Goal: Information Seeking & Learning: Learn about a topic

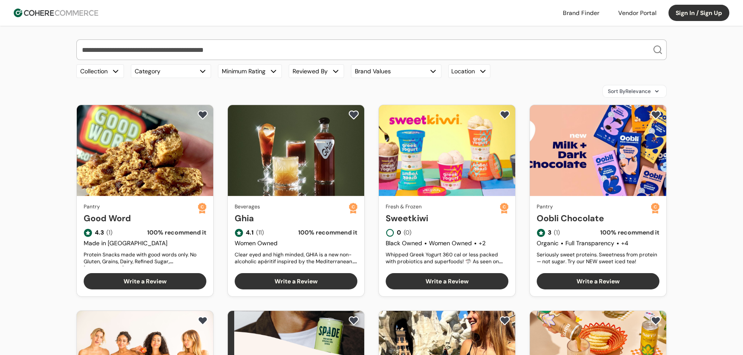
click at [248, 51] on input "search" at bounding box center [366, 50] width 572 height 20
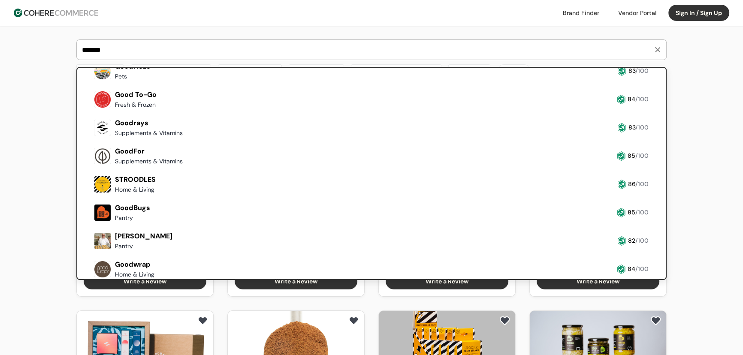
scroll to position [108, 0]
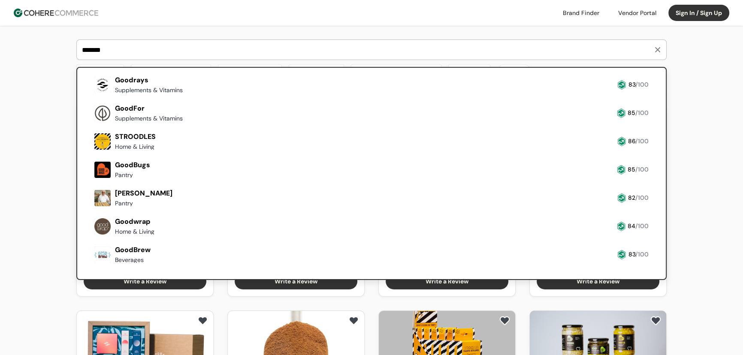
type input "*******"
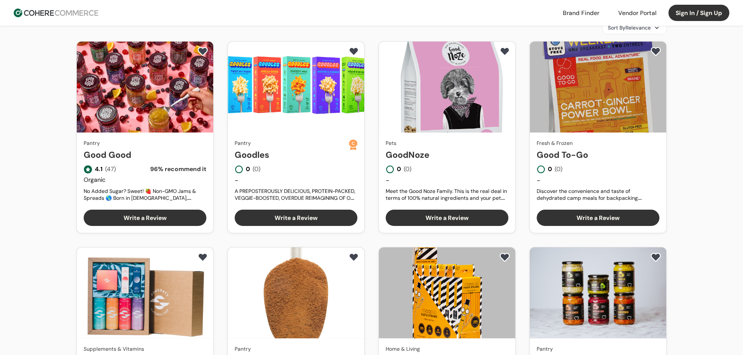
scroll to position [0, 0]
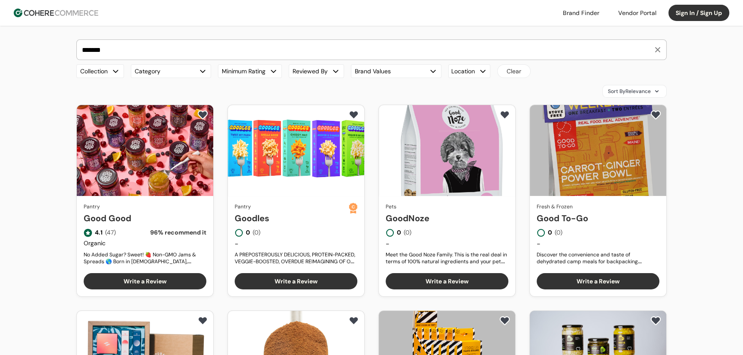
click at [130, 212] on link "Good Good" at bounding box center [145, 218] width 123 height 13
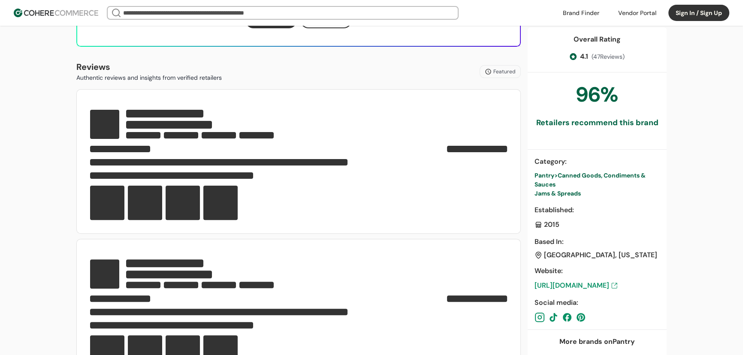
scroll to position [312, 0]
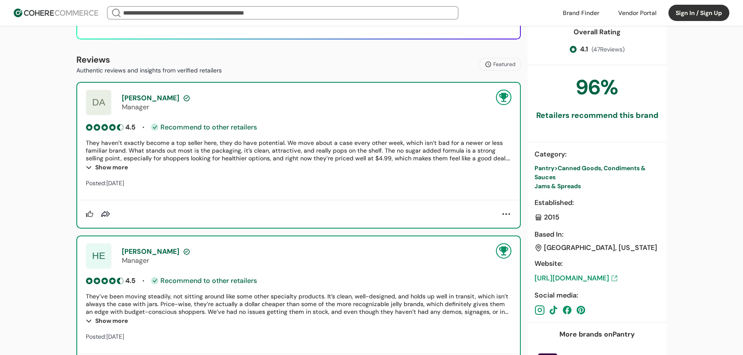
click at [124, 168] on div "Show more" at bounding box center [299, 167] width 426 height 10
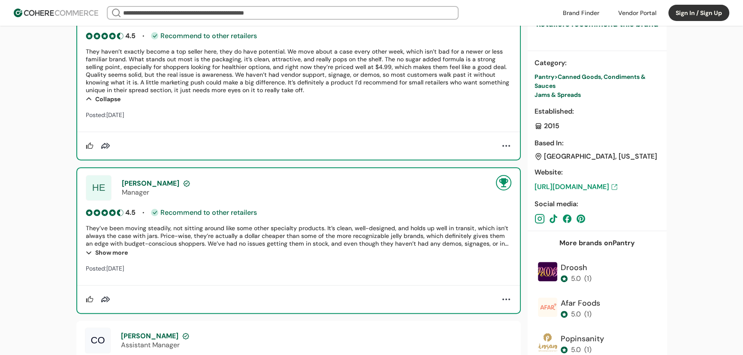
scroll to position [546, 0]
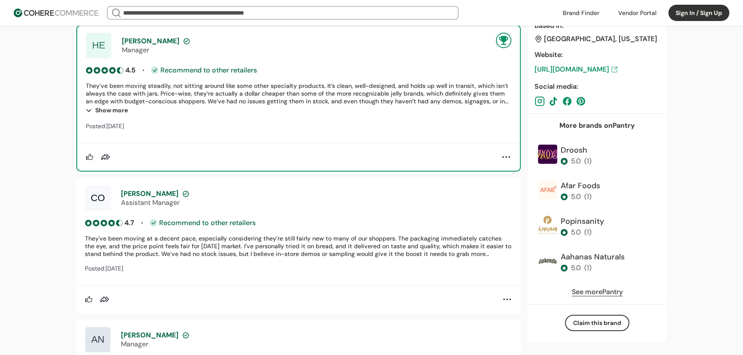
click at [117, 110] on div "Show more" at bounding box center [299, 110] width 426 height 10
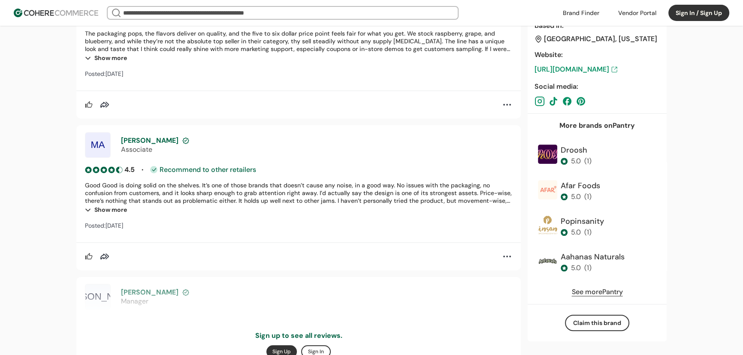
scroll to position [936, 0]
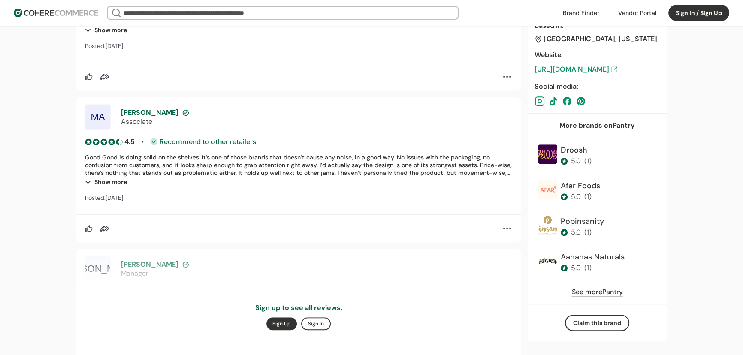
click at [121, 178] on div "Show more" at bounding box center [298, 182] width 427 height 10
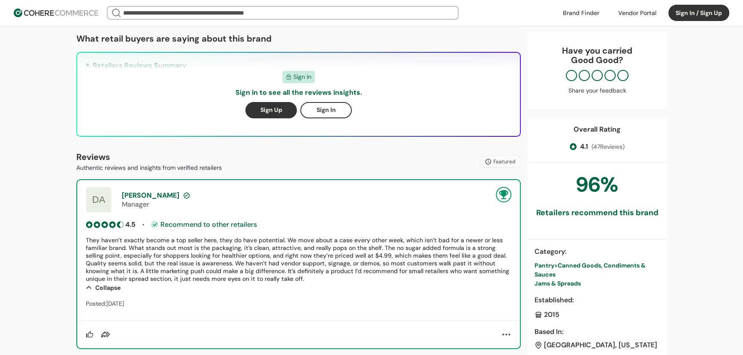
scroll to position [39, 0]
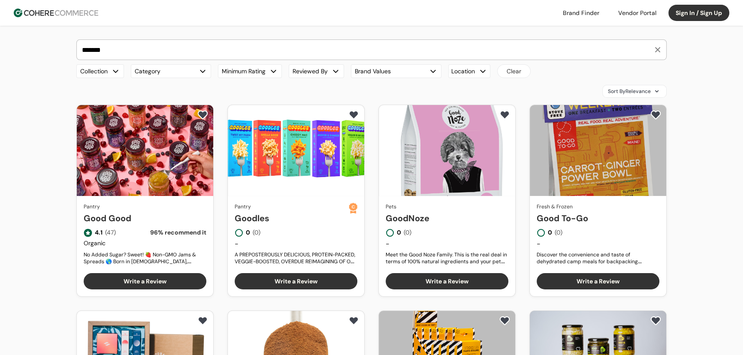
click at [658, 47] on button "button" at bounding box center [657, 49] width 15 height 15
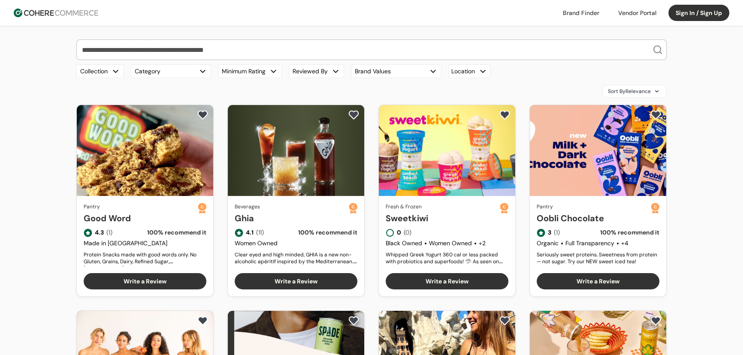
click at [294, 225] on link "Ghia" at bounding box center [292, 218] width 114 height 13
